Goal: Contribute content

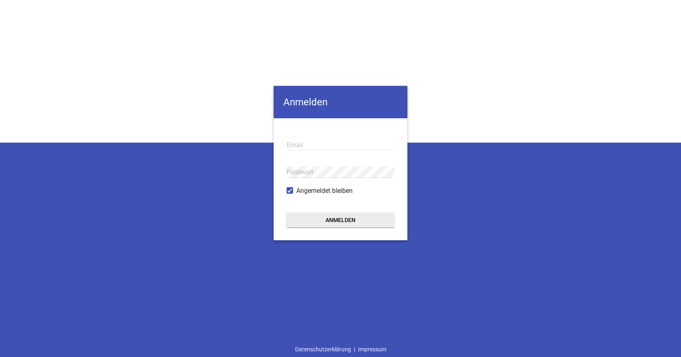
type input "[EMAIL_ADDRESS][DOMAIN_NAME]"
click at [339, 218] on button "Anmelden" at bounding box center [340, 220] width 108 height 15
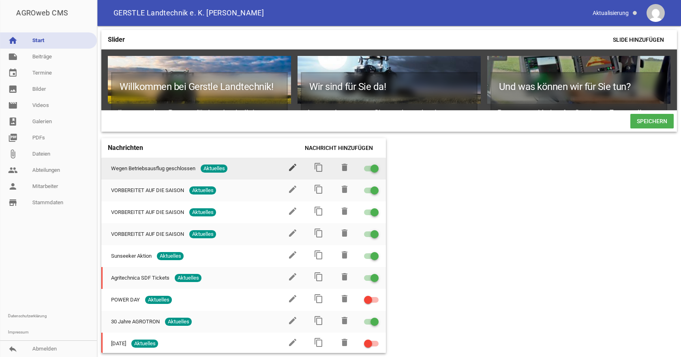
click at [290, 169] on icon "edit" at bounding box center [293, 167] width 10 height 10
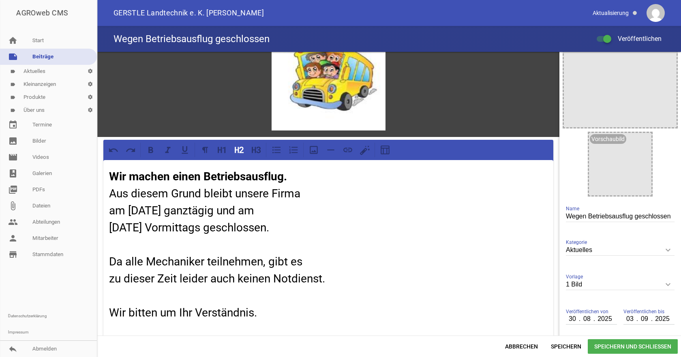
scroll to position [81, 0]
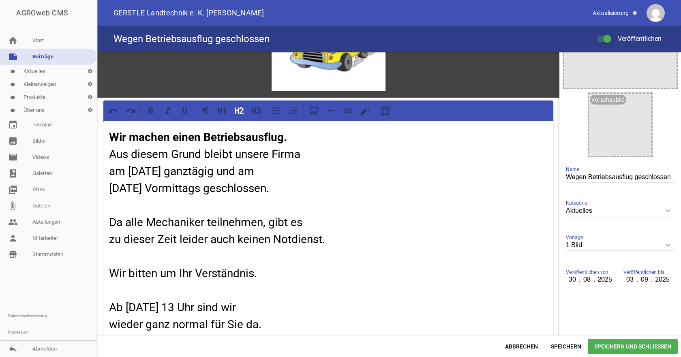
click at [119, 154] on h2 "Wir machen einen Betriebsausflug. Aus diesem Grund bleibt unsere Firma am [DATE…" at bounding box center [328, 231] width 438 height 204
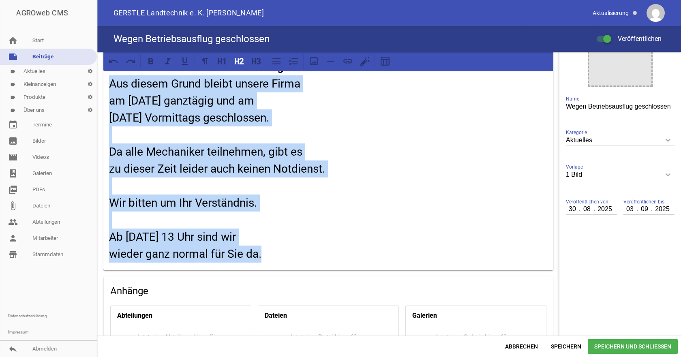
scroll to position [267, 0]
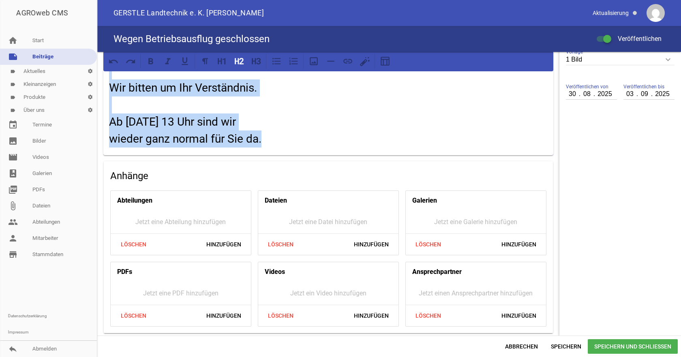
drag, startPoint x: 108, startPoint y: 148, endPoint x: 369, endPoint y: 149, distance: 261.3
click at [369, 149] on div "Wir machen einen Betriebsausflug. Aus diesem Grund bleibt unsere Firma am [DATE…" at bounding box center [328, 45] width 450 height 220
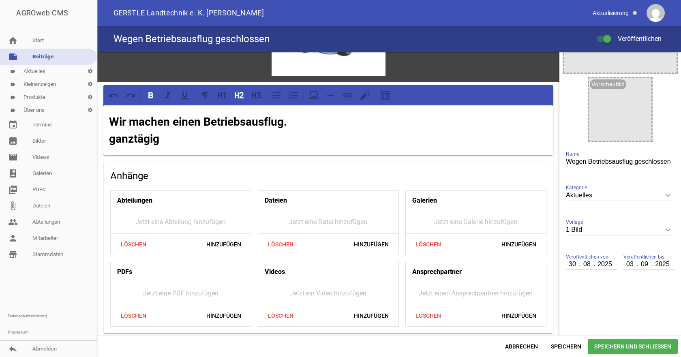
scroll to position [15, 0]
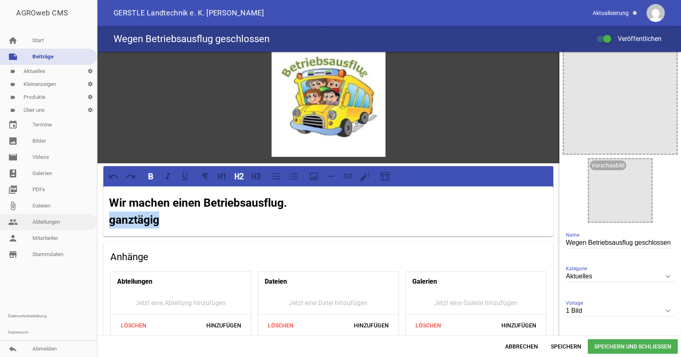
drag, startPoint x: 183, startPoint y: 218, endPoint x: 86, endPoint y: 216, distance: 96.9
click at [86, 216] on div "AGROweb CMS home Start note Beiträge label Aktuelles settings label Kleinanzeig…" at bounding box center [340, 178] width 681 height 357
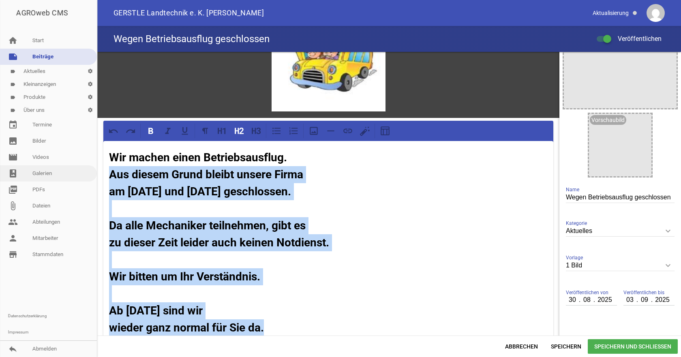
drag, startPoint x: 264, startPoint y: 327, endPoint x: 70, endPoint y: 179, distance: 243.6
click at [70, 179] on div "AGROweb CMS home Start note Beiträge label Aktuelles settings label Kleinanzeig…" at bounding box center [340, 178] width 681 height 357
click at [238, 133] on icon at bounding box center [237, 131] width 4 height 6
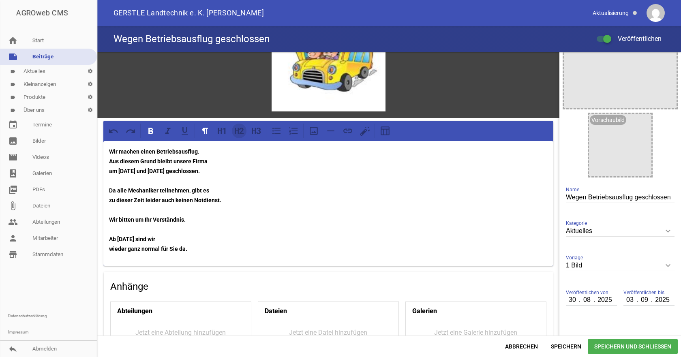
click at [234, 130] on icon at bounding box center [239, 131] width 11 height 11
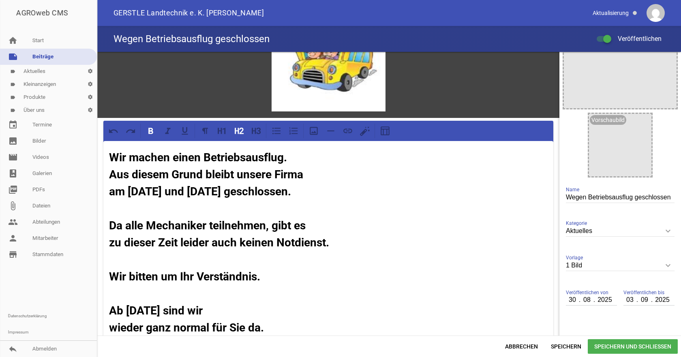
click at [289, 157] on h2 "Wir machen einen Betriebsausflug. Aus diesem Grund bleibt unsere Firma am [DATE…" at bounding box center [328, 242] width 438 height 187
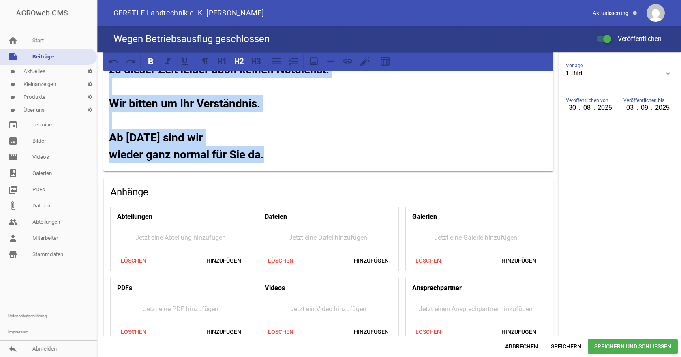
scroll to position [269, 0]
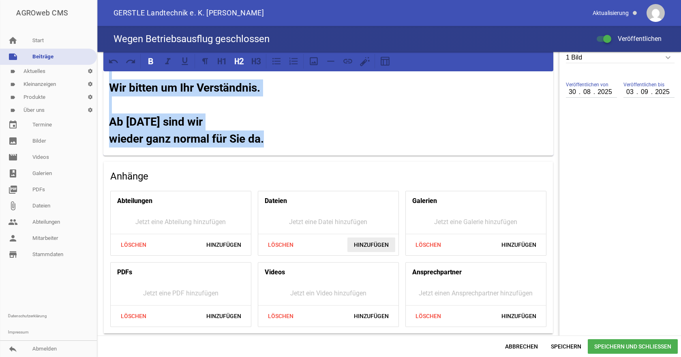
drag, startPoint x: 124, startPoint y: 179, endPoint x: 362, endPoint y: 236, distance: 245.3
click at [362, 236] on div "games image Wir machen einen Betriebsausflug. Aus diesem Grund bleibt unsere Fi…" at bounding box center [328, 59] width 462 height 553
click at [152, 59] on icon at bounding box center [150, 61] width 5 height 6
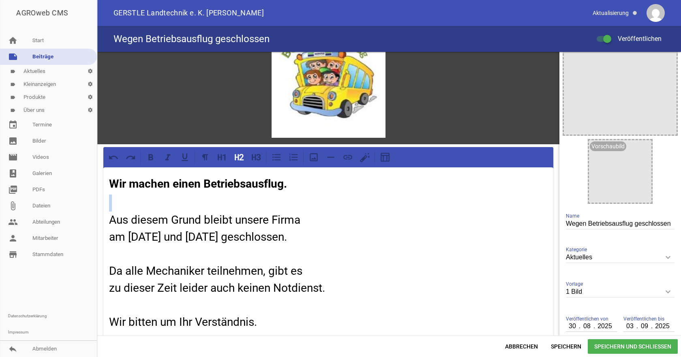
scroll to position [0, 0]
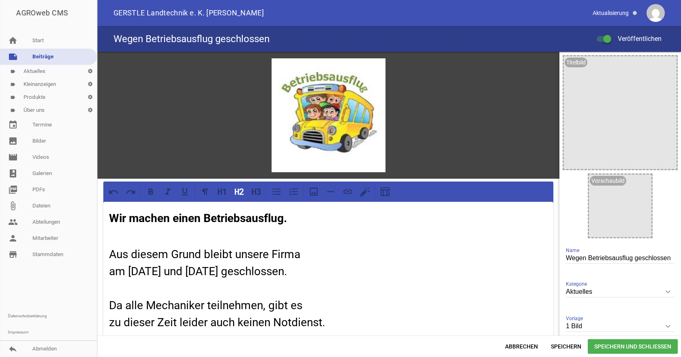
click at [132, 225] on h2 "Wir machen einen Betriebsausflug." at bounding box center [328, 218] width 438 height 17
click at [118, 233] on h2 "Aus diesem Grund bleibt unsere Firma am [DATE] und [DATE] geschlossen. Da alle …" at bounding box center [328, 322] width 438 height 187
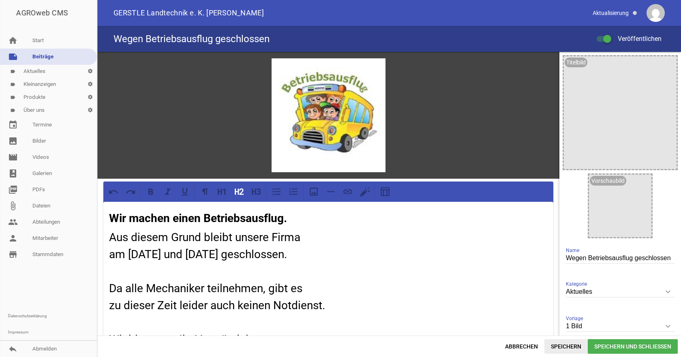
click at [566, 348] on span "Speichern" at bounding box center [565, 346] width 43 height 15
click at [315, 115] on div at bounding box center [328, 115] width 114 height 114
